Goal: Information Seeking & Learning: Learn about a topic

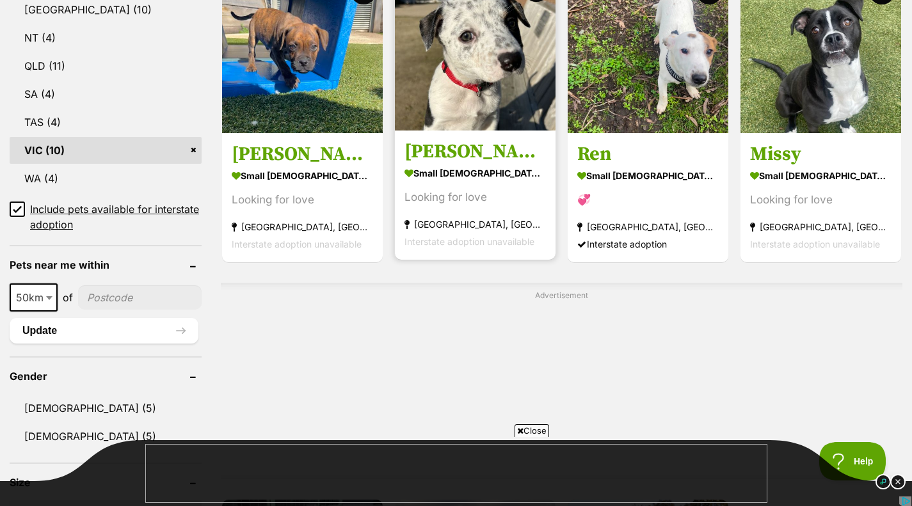
click at [413, 79] on img at bounding box center [475, 50] width 161 height 161
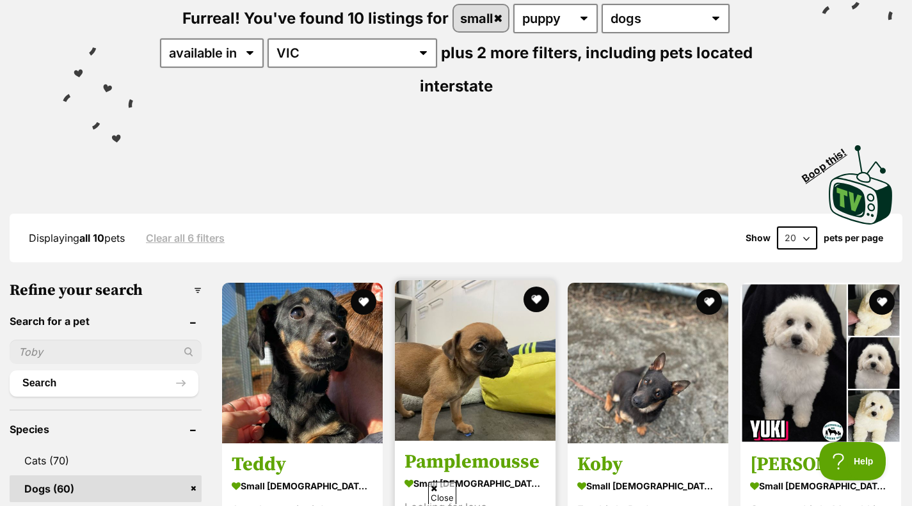
scroll to position [167, 0]
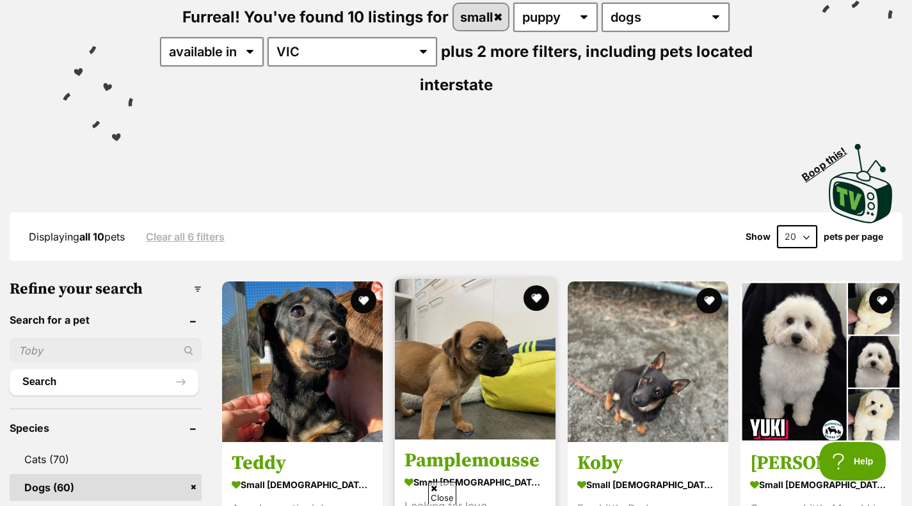
click at [456, 327] on img at bounding box center [475, 359] width 161 height 161
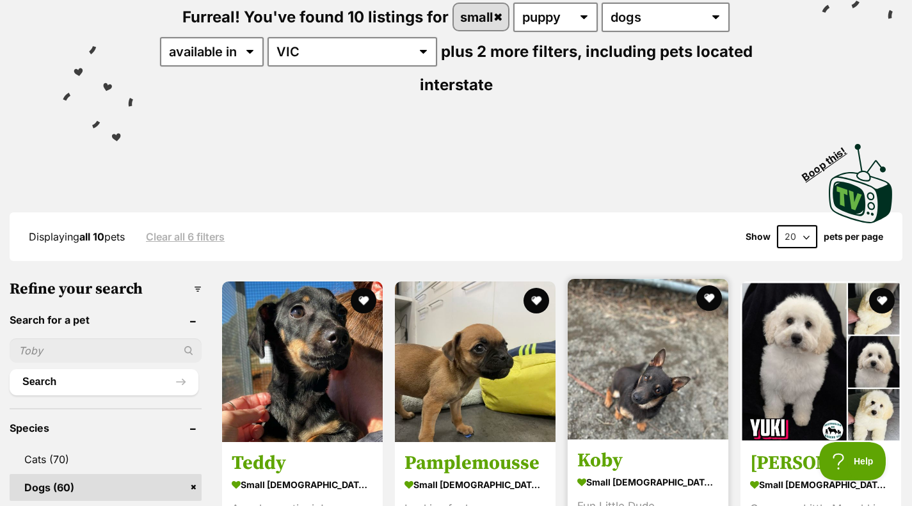
click at [604, 299] on img at bounding box center [648, 359] width 161 height 161
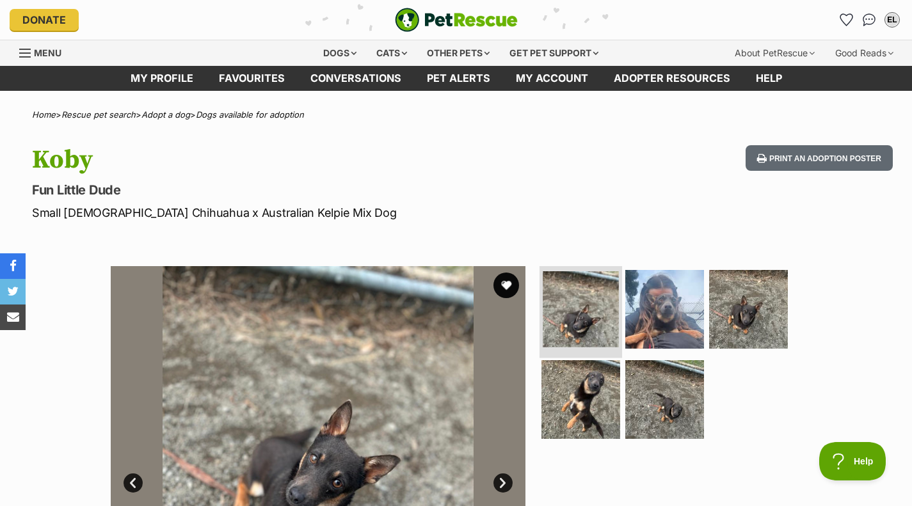
click at [606, 312] on img at bounding box center [581, 309] width 76 height 76
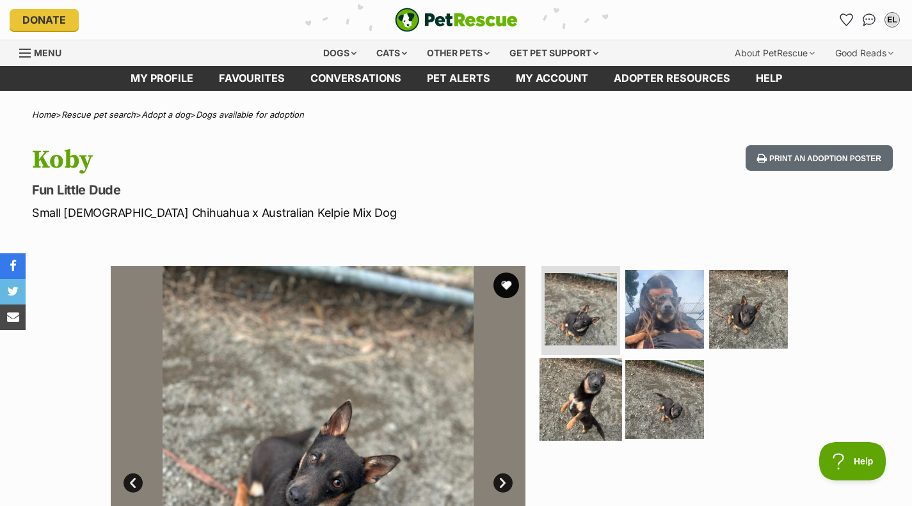
click at [609, 397] on img at bounding box center [580, 399] width 83 height 83
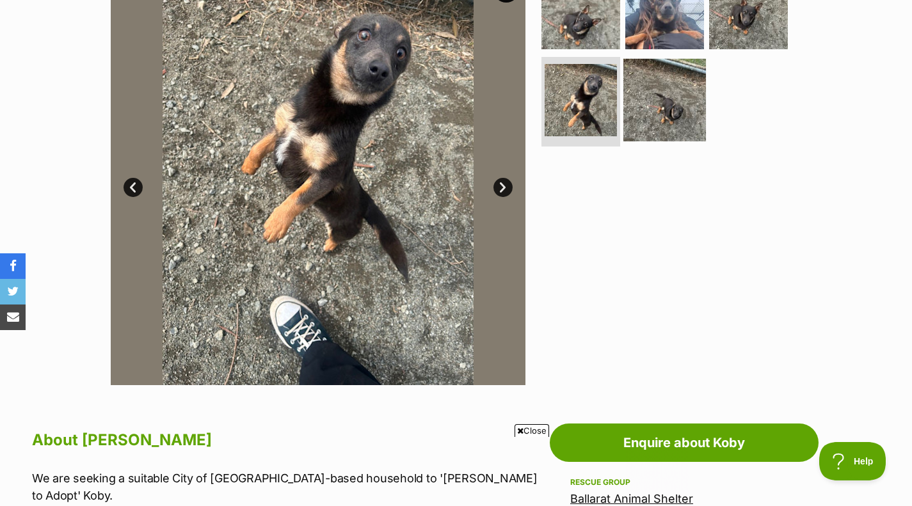
click at [636, 135] on img at bounding box center [664, 100] width 83 height 83
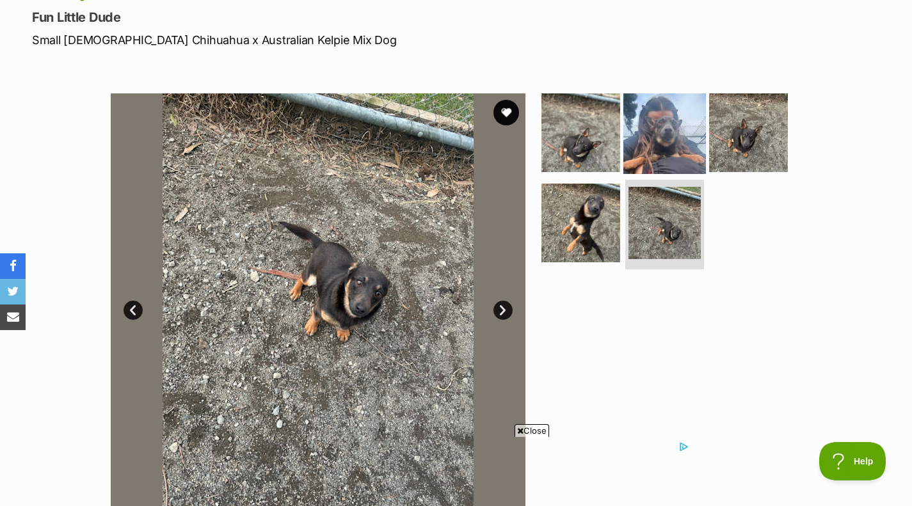
click at [626, 135] on img at bounding box center [664, 132] width 83 height 83
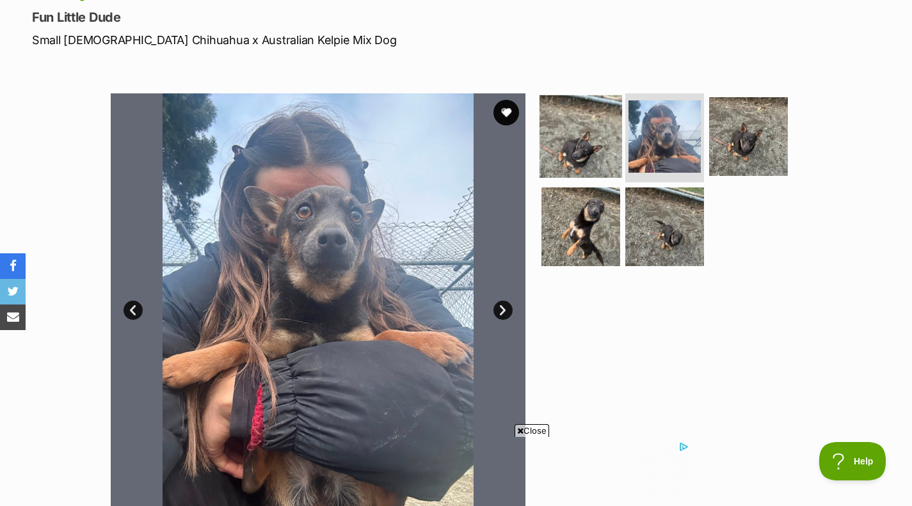
click at [604, 108] on img at bounding box center [580, 136] width 83 height 83
